Goal: Task Accomplishment & Management: Use online tool/utility

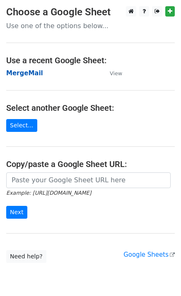
click at [20, 72] on strong "MergeMail" at bounding box center [24, 72] width 37 height 7
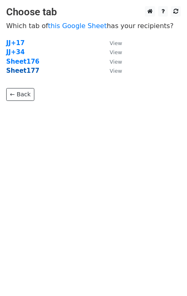
click at [24, 73] on strong "Sheet177" at bounding box center [22, 70] width 33 height 7
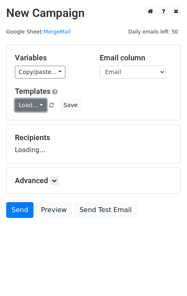
click at [24, 107] on link "Load..." at bounding box center [31, 105] width 32 height 13
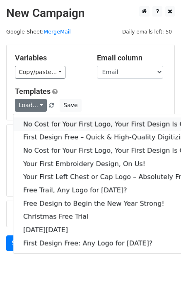
click at [39, 120] on link "No Cost for Your First Logo, Your First Design Is On Us!" at bounding box center [112, 123] width 198 height 13
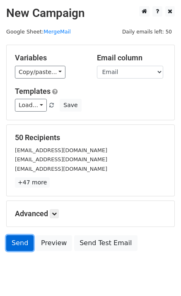
click at [16, 241] on link "Send" at bounding box center [19, 243] width 27 height 16
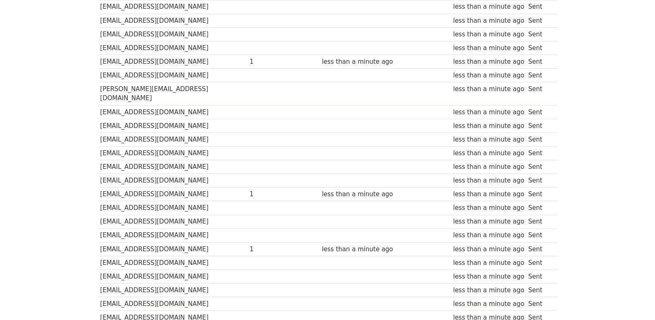
scroll to position [551, 0]
